Goal: Browse casually

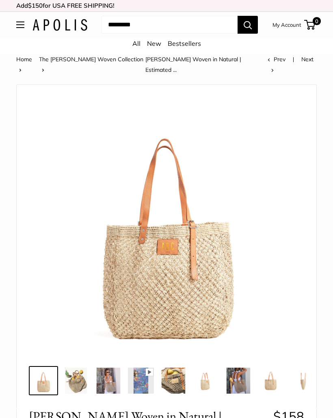
click at [112, 372] on img at bounding box center [108, 381] width 26 height 26
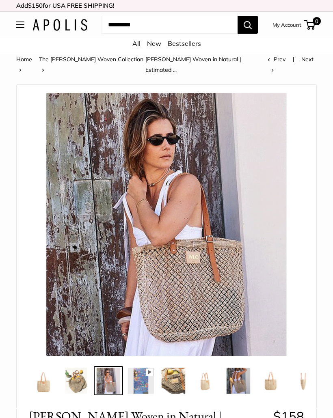
click at [207, 373] on img at bounding box center [206, 381] width 26 height 26
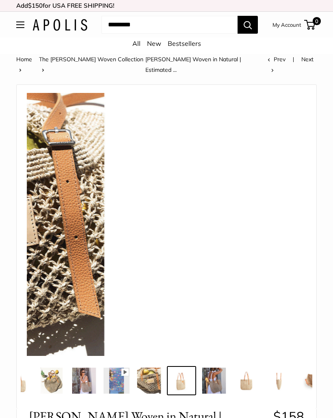
scroll to position [0, 32]
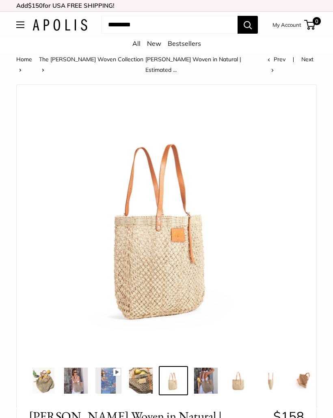
click at [209, 374] on img at bounding box center [206, 381] width 26 height 26
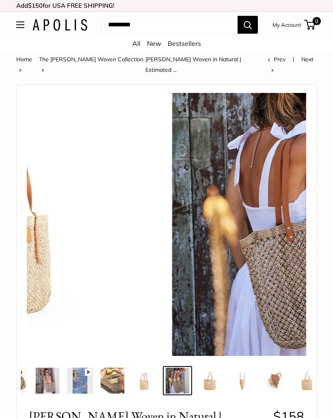
scroll to position [0, 65]
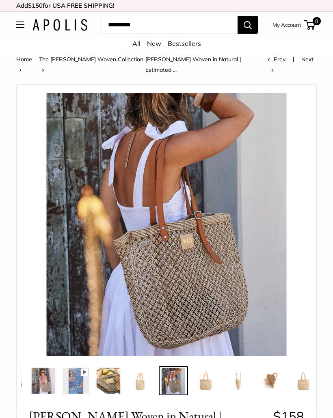
click at [270, 371] on img at bounding box center [271, 381] width 26 height 26
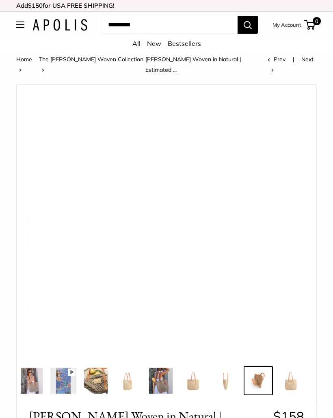
scroll to position [0, 79]
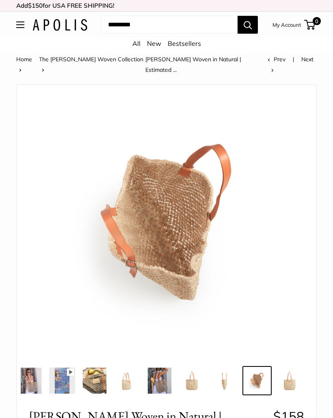
click at [290, 373] on img at bounding box center [289, 381] width 26 height 26
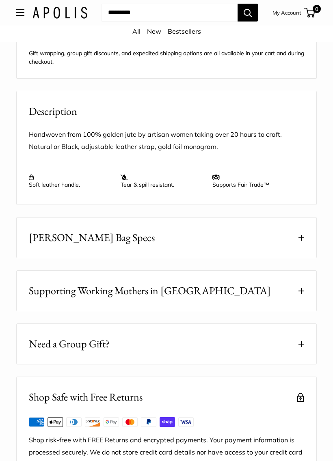
scroll to position [847, 0]
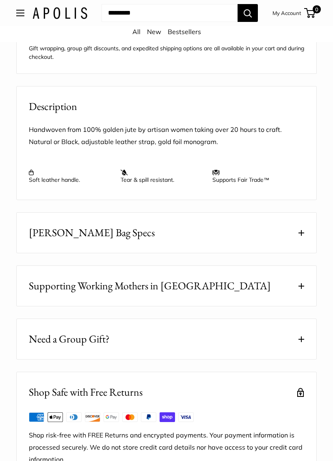
click at [301, 230] on span at bounding box center [301, 233] width 6 height 6
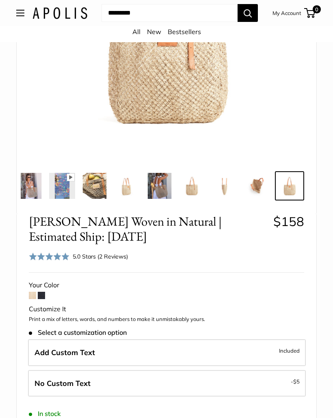
scroll to position [0, 0]
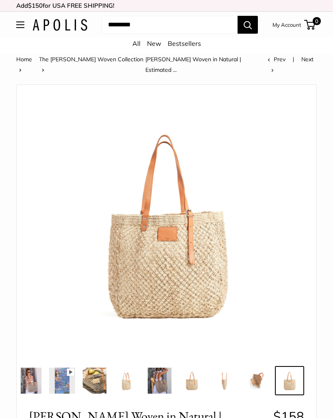
click at [159, 374] on img at bounding box center [159, 381] width 26 height 26
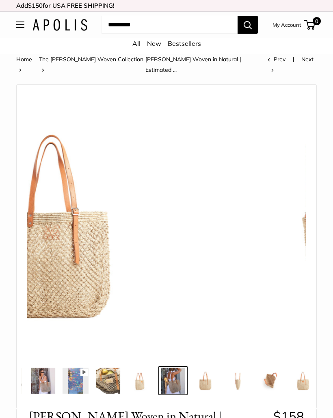
scroll to position [0, 65]
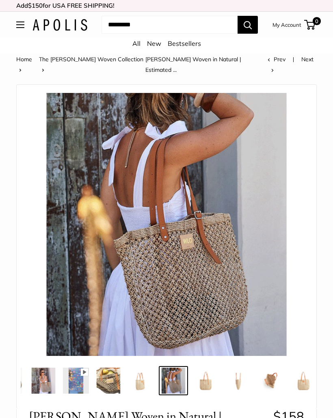
click at [80, 376] on img at bounding box center [76, 381] width 26 height 26
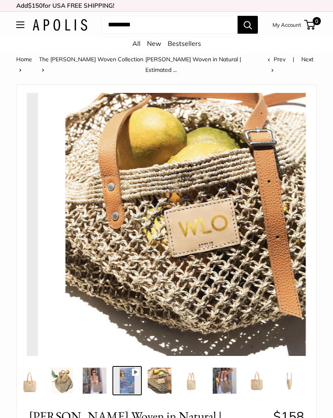
scroll to position [0, 0]
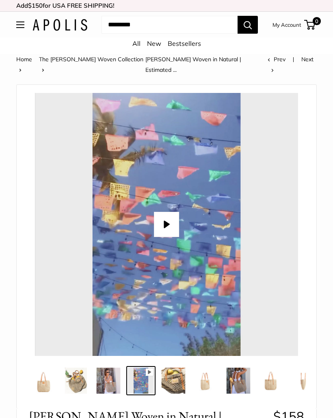
click at [170, 217] on button "Play" at bounding box center [166, 224] width 25 height 25
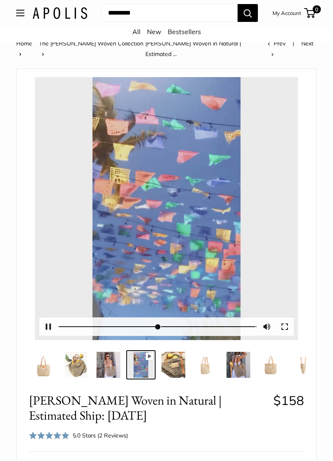
type input "*"
